Goal: Task Accomplishment & Management: Manage account settings

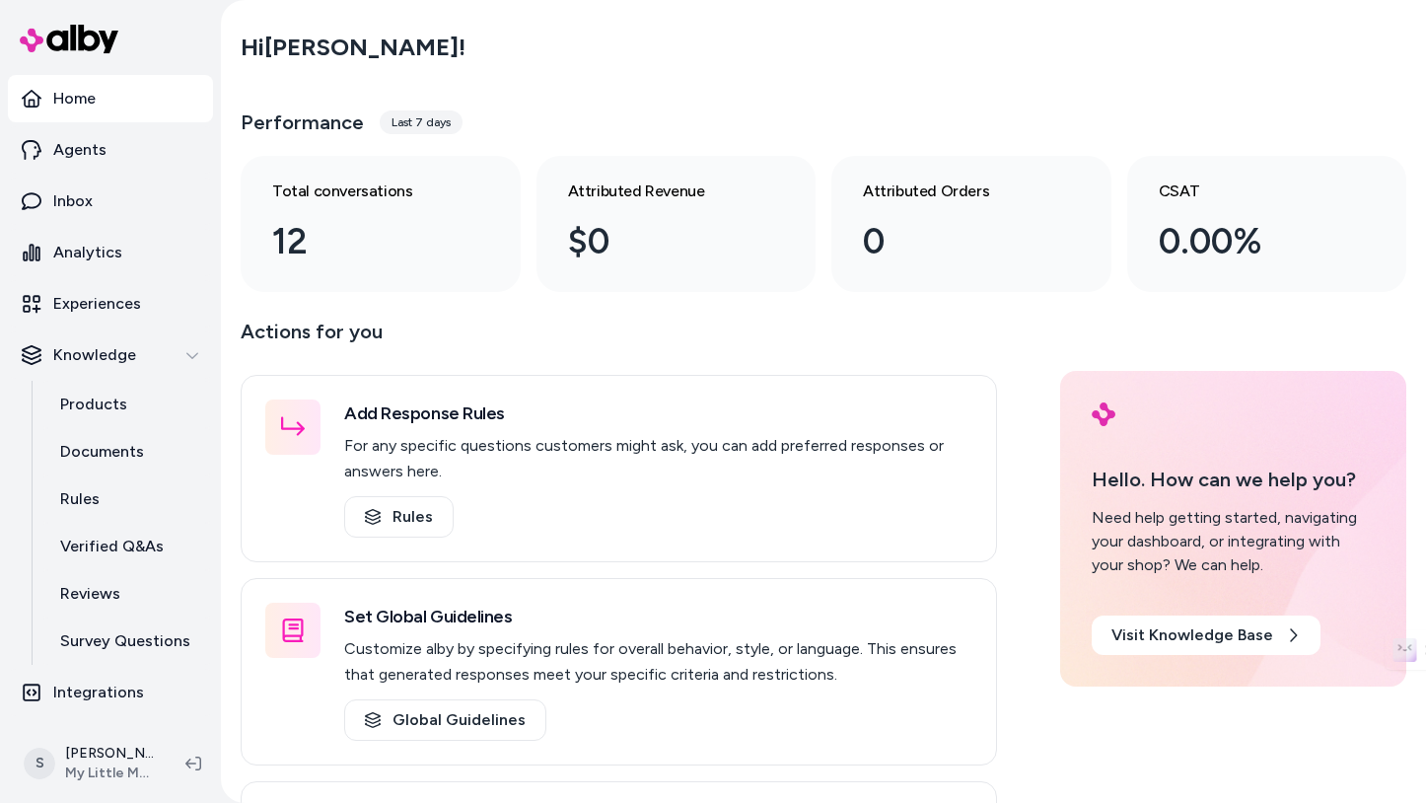
click at [110, 95] on link "Home" at bounding box center [110, 98] width 205 height 47
click at [93, 203] on link "Inbox" at bounding box center [110, 200] width 205 height 47
